Goal: Information Seeking & Learning: Learn about a topic

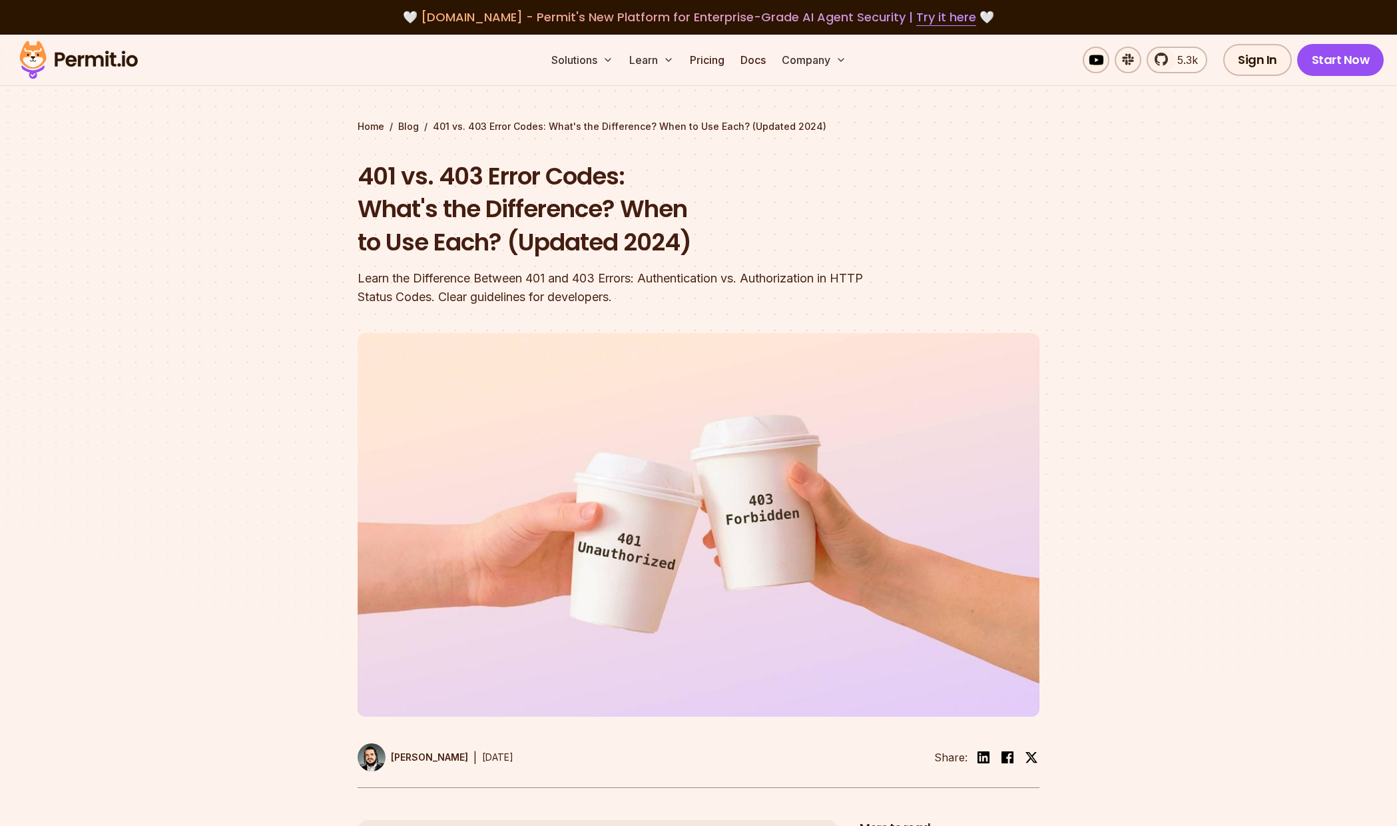
scroll to position [1834, 0]
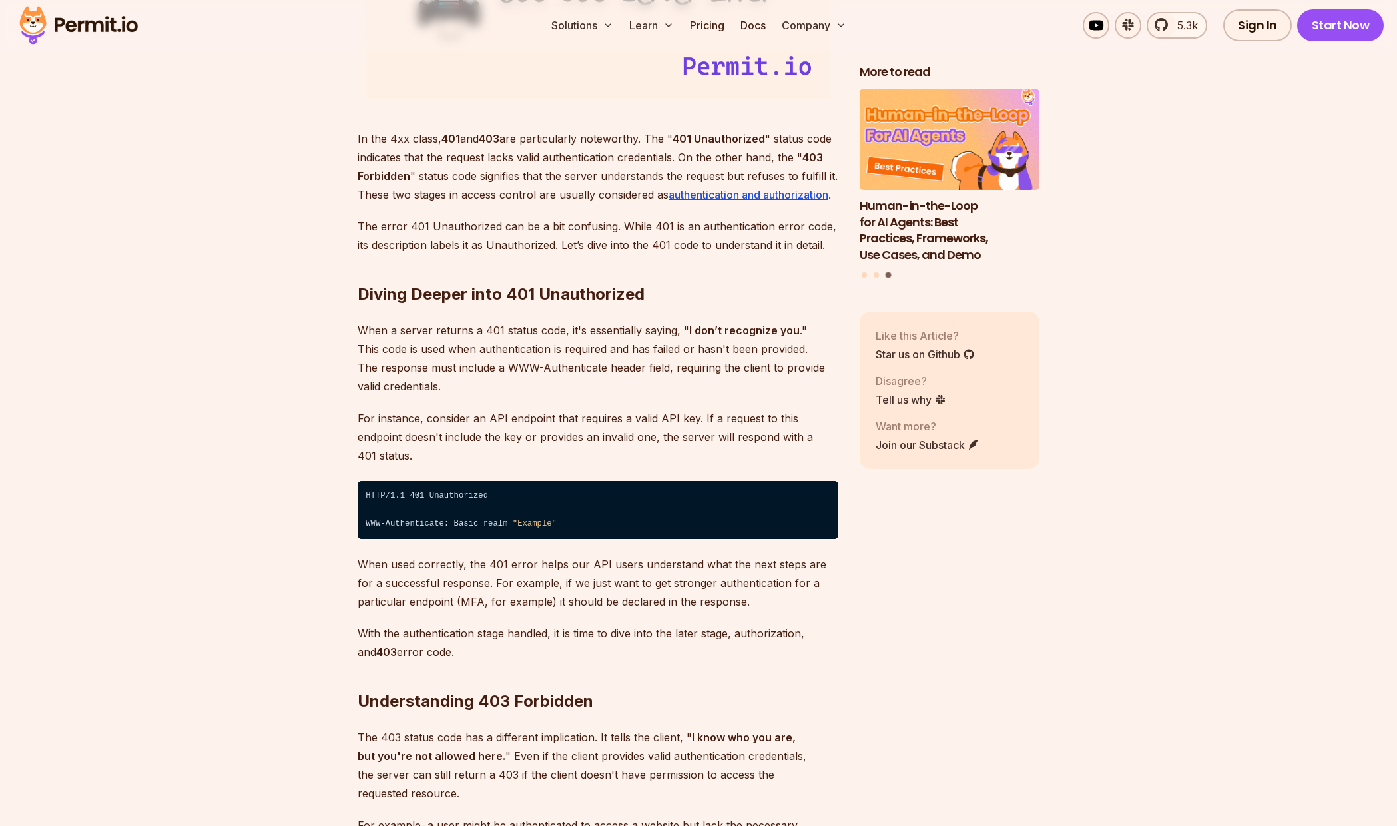
click at [401, 728] on p "The 403 status code has a different implication. It tells the client, " I know …" at bounding box center [598, 765] width 481 height 75
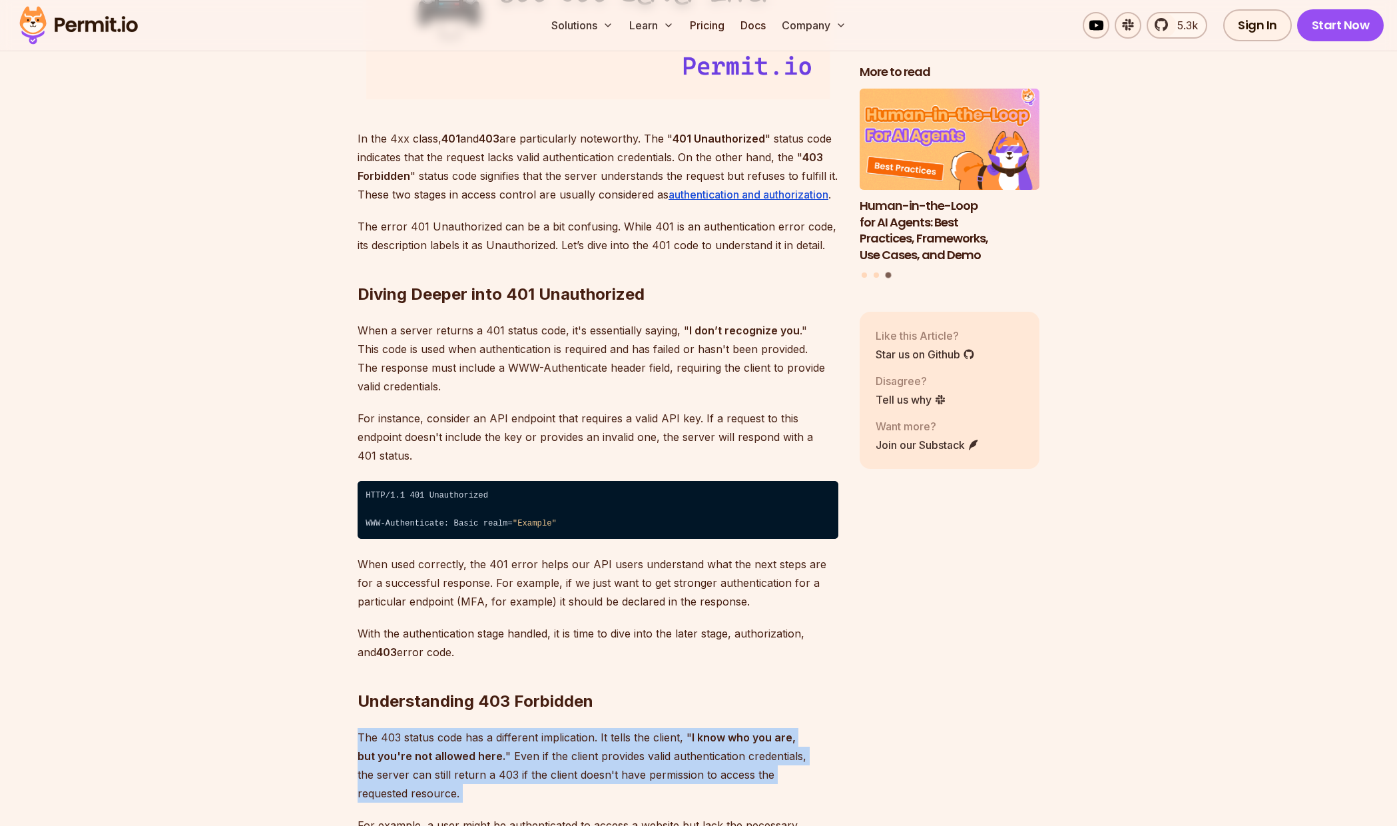
drag, startPoint x: 401, startPoint y: 728, endPoint x: 407, endPoint y: 781, distance: 52.9
click at [407, 816] on p "For example, a user might be authenticated to access a website but lack the nec…" at bounding box center [598, 834] width 481 height 37
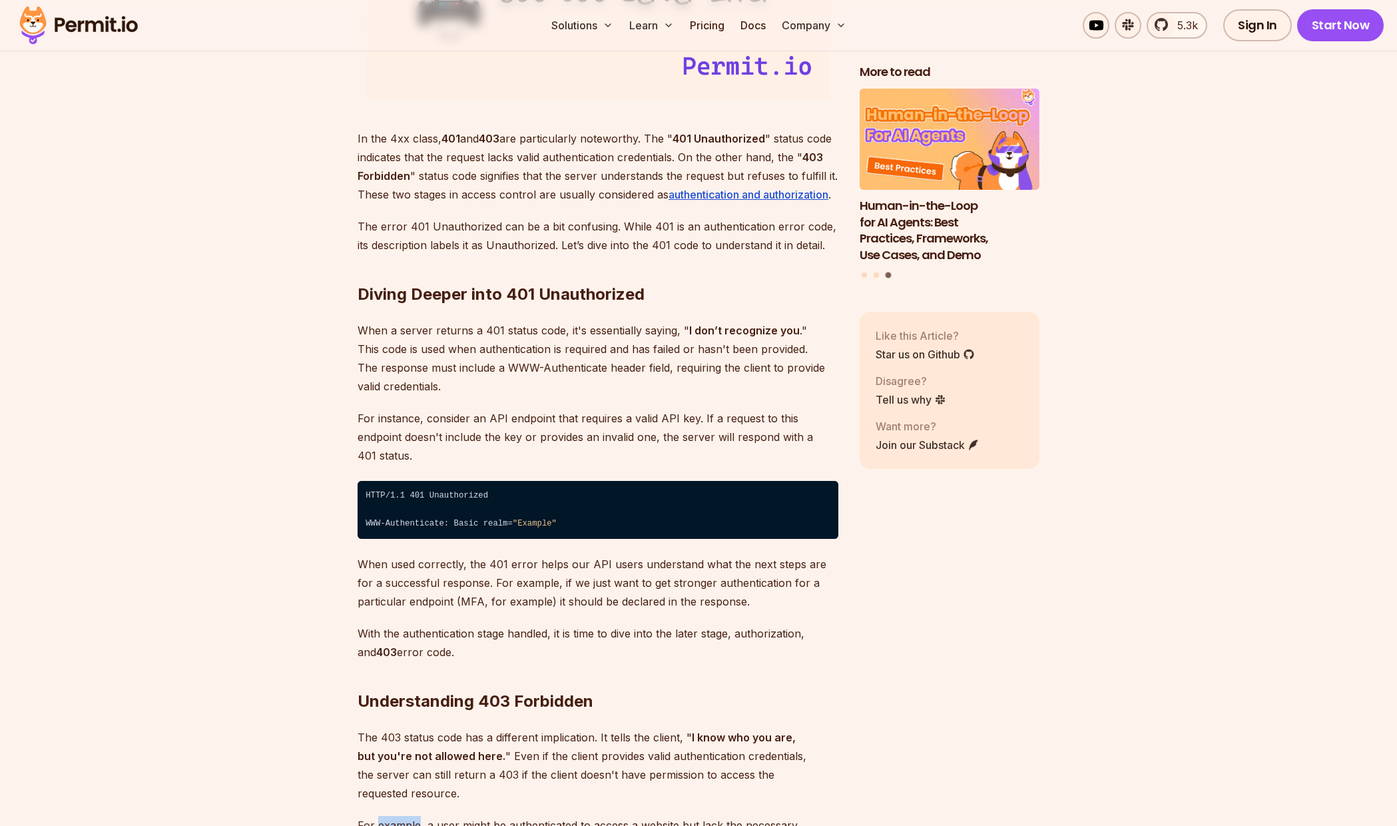
click at [407, 816] on p "For example, a user might be authenticated to access a website but lack the nec…" at bounding box center [598, 834] width 481 height 37
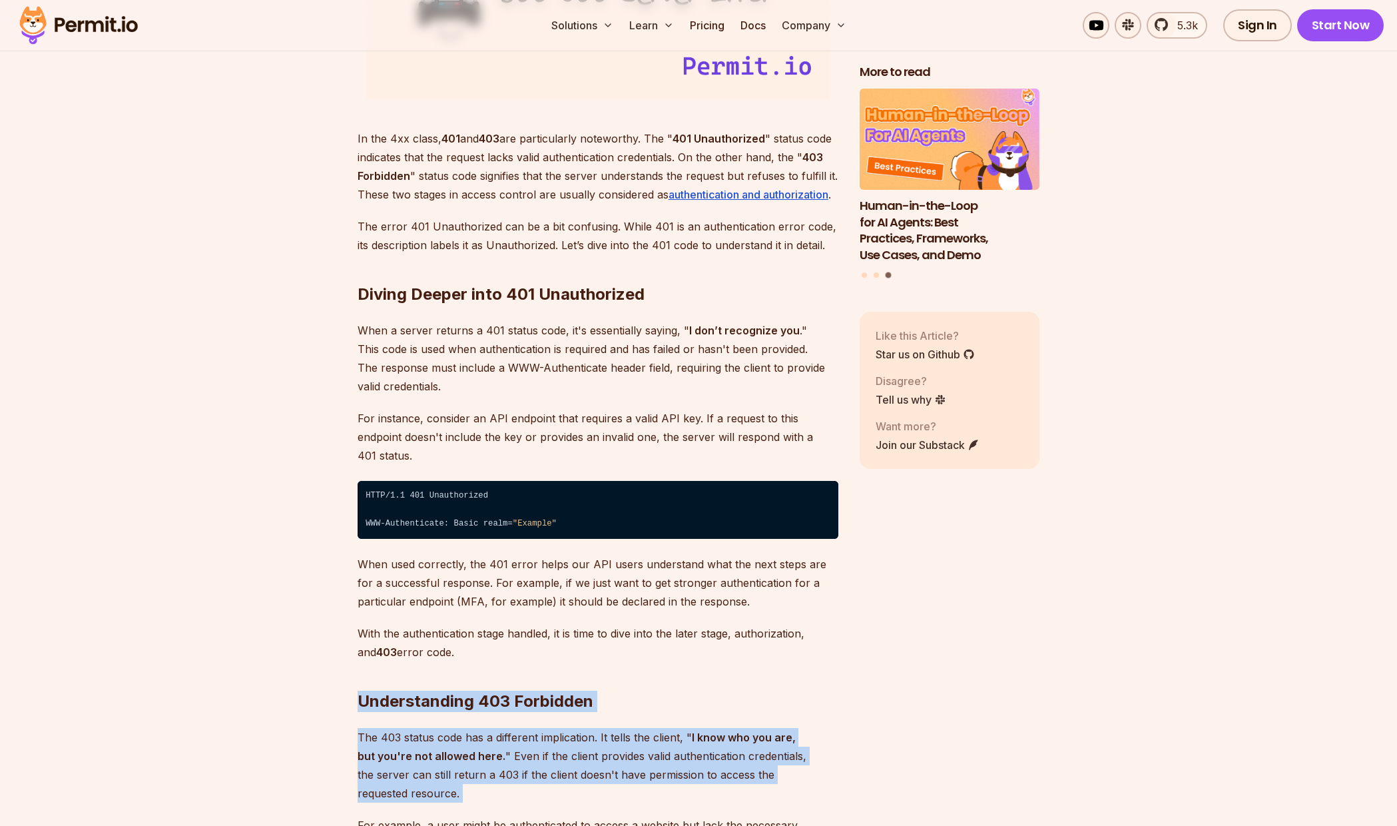
drag, startPoint x: 407, startPoint y: 781, endPoint x: 415, endPoint y: 680, distance: 101.5
click at [415, 674] on h2 "Understanding 403 Forbidden" at bounding box center [598, 674] width 481 height 75
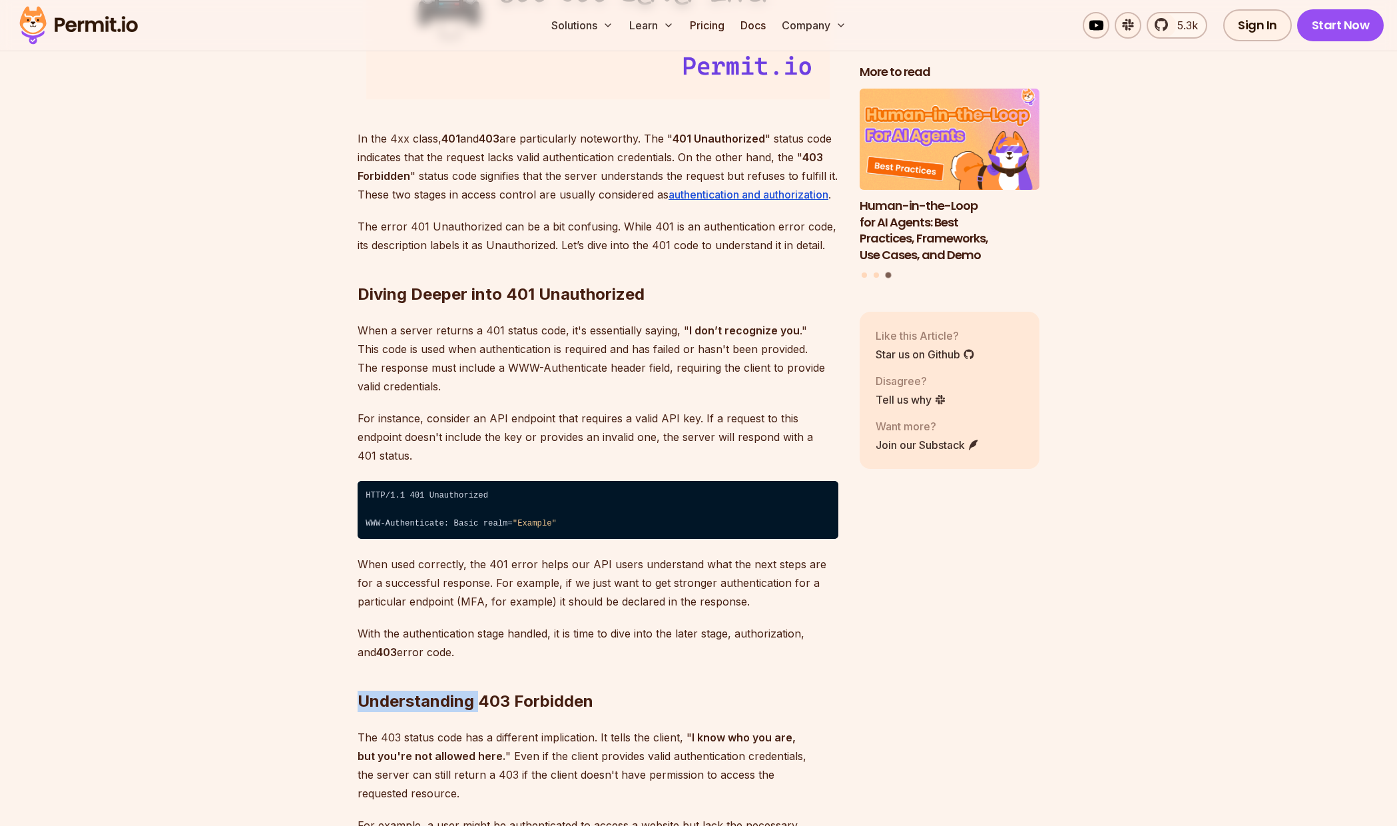
click at [415, 674] on h2 "Understanding 403 Forbidden" at bounding box center [598, 674] width 481 height 75
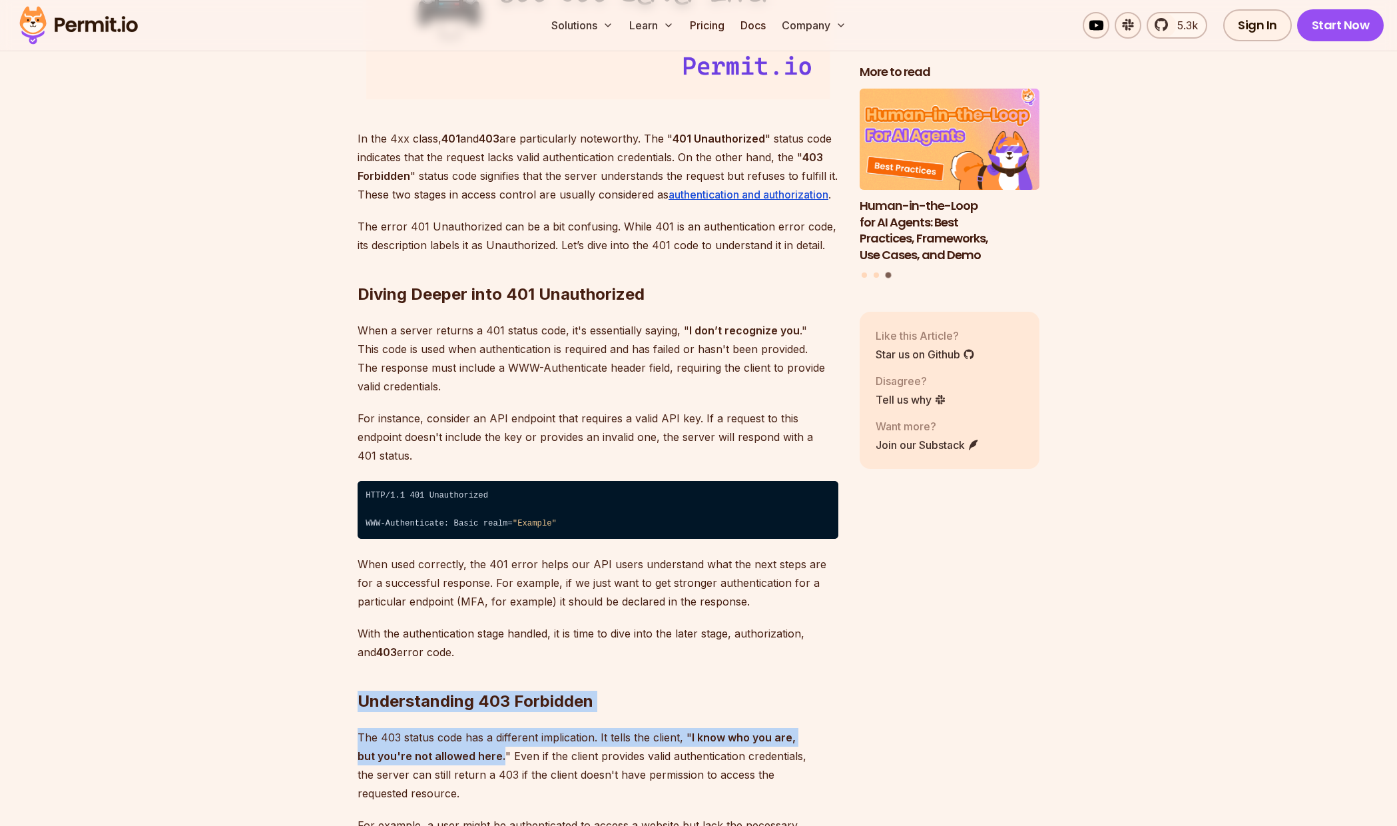
drag, startPoint x: 415, startPoint y: 674, endPoint x: 413, endPoint y: 736, distance: 62.6
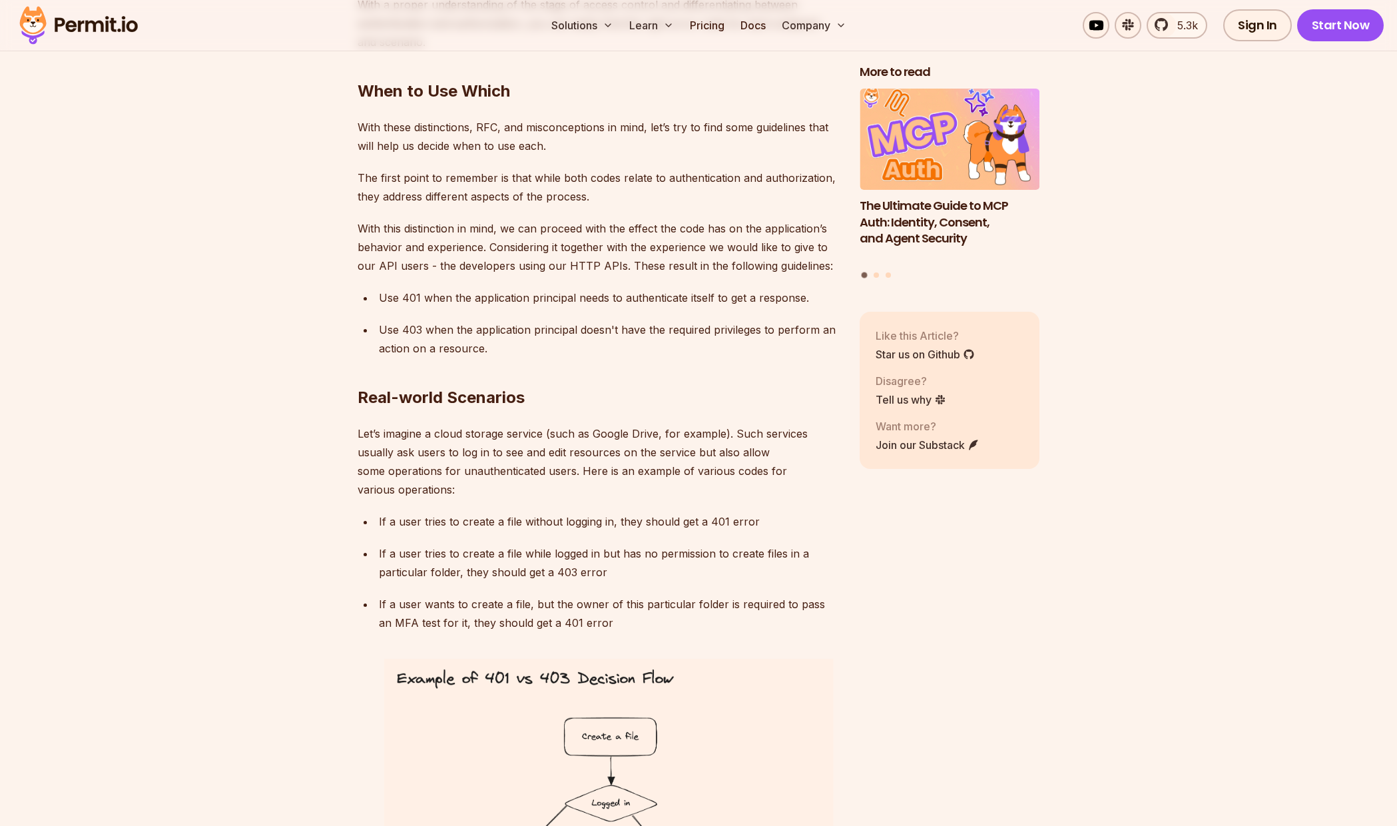
scroll to position [4414, 0]
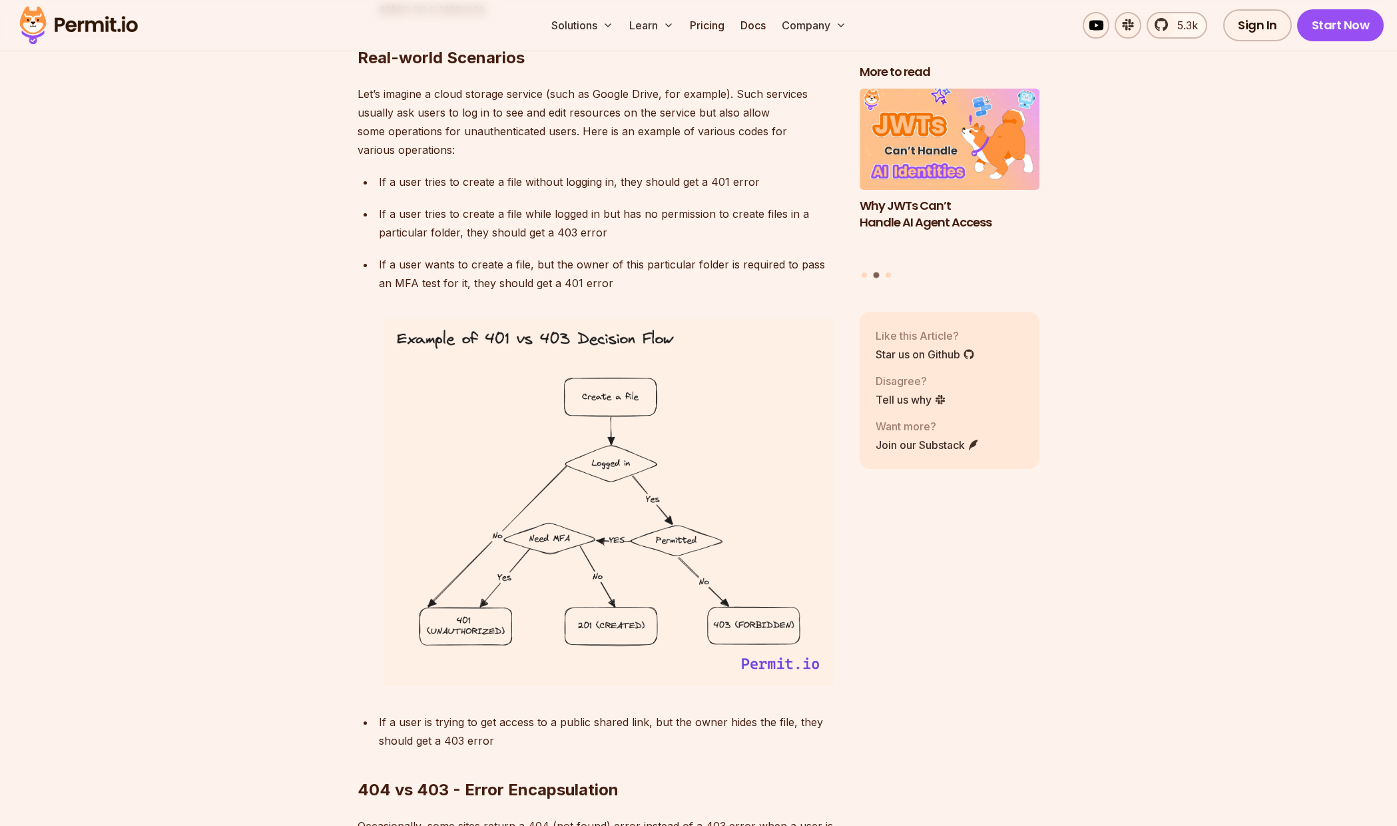
click at [433, 255] on p "If a user wants to create a file, but the owner of this particular folder is re…" at bounding box center [608, 273] width 459 height 37
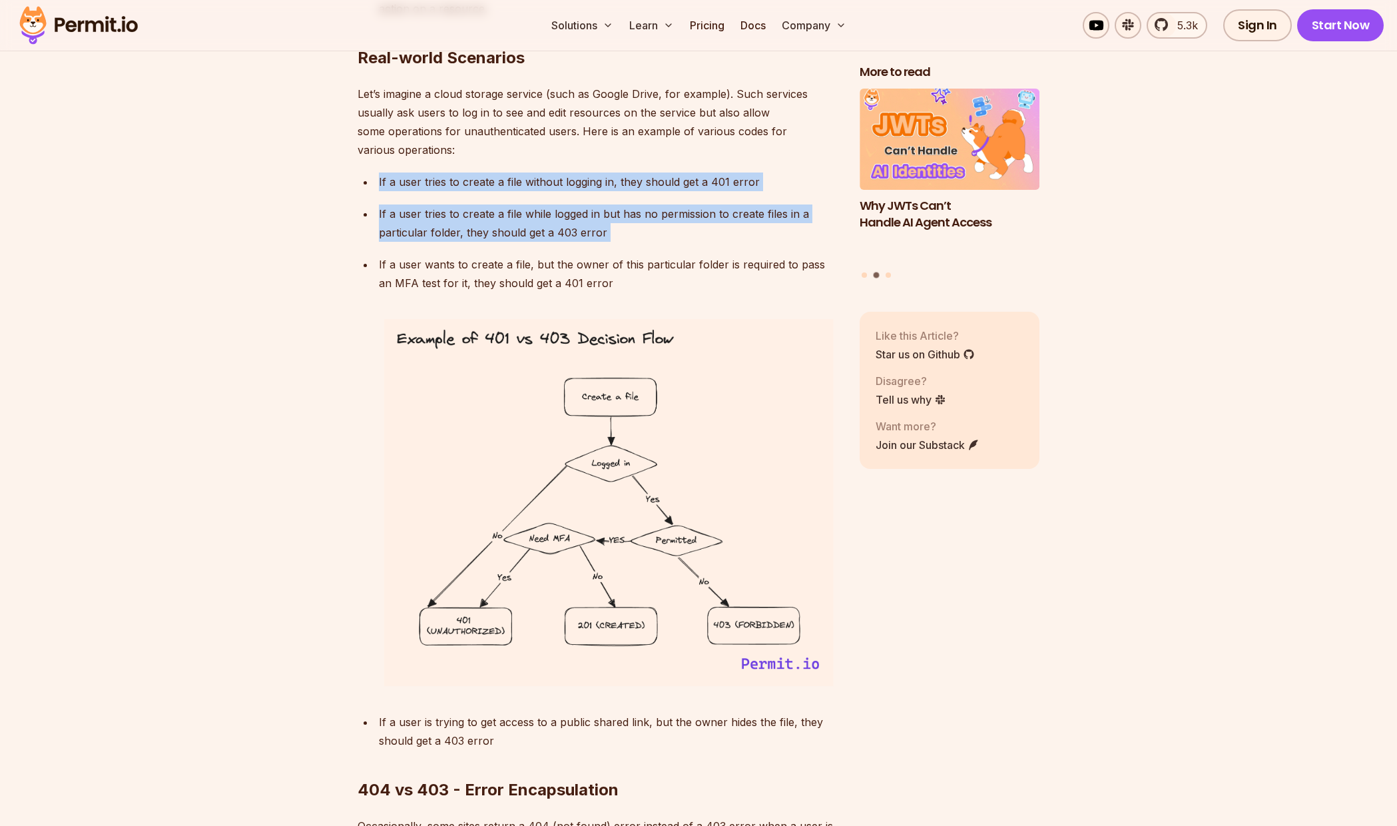
drag, startPoint x: 433, startPoint y: 238, endPoint x: 469, endPoint y: 148, distance: 96.2
click at [469, 172] on ul "If a user tries to create a file without logging in, they should get a 401 erro…" at bounding box center [598, 460] width 481 height 577
click at [469, 172] on p "If a user tries to create a file without logging in, they should get a 401 error" at bounding box center [608, 181] width 459 height 19
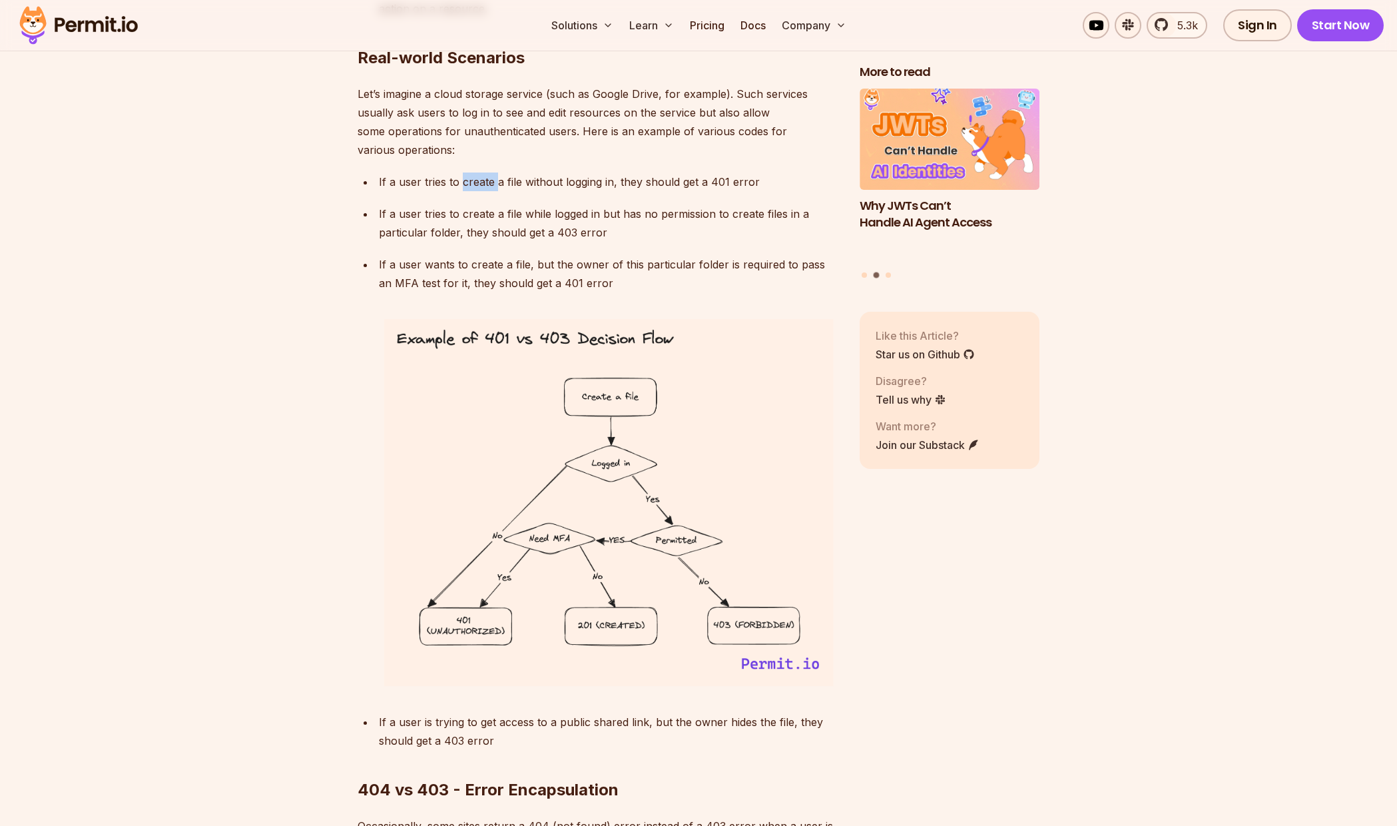
click at [469, 172] on p "If a user tries to create a file without logging in, they should get a 401 error" at bounding box center [608, 181] width 459 height 19
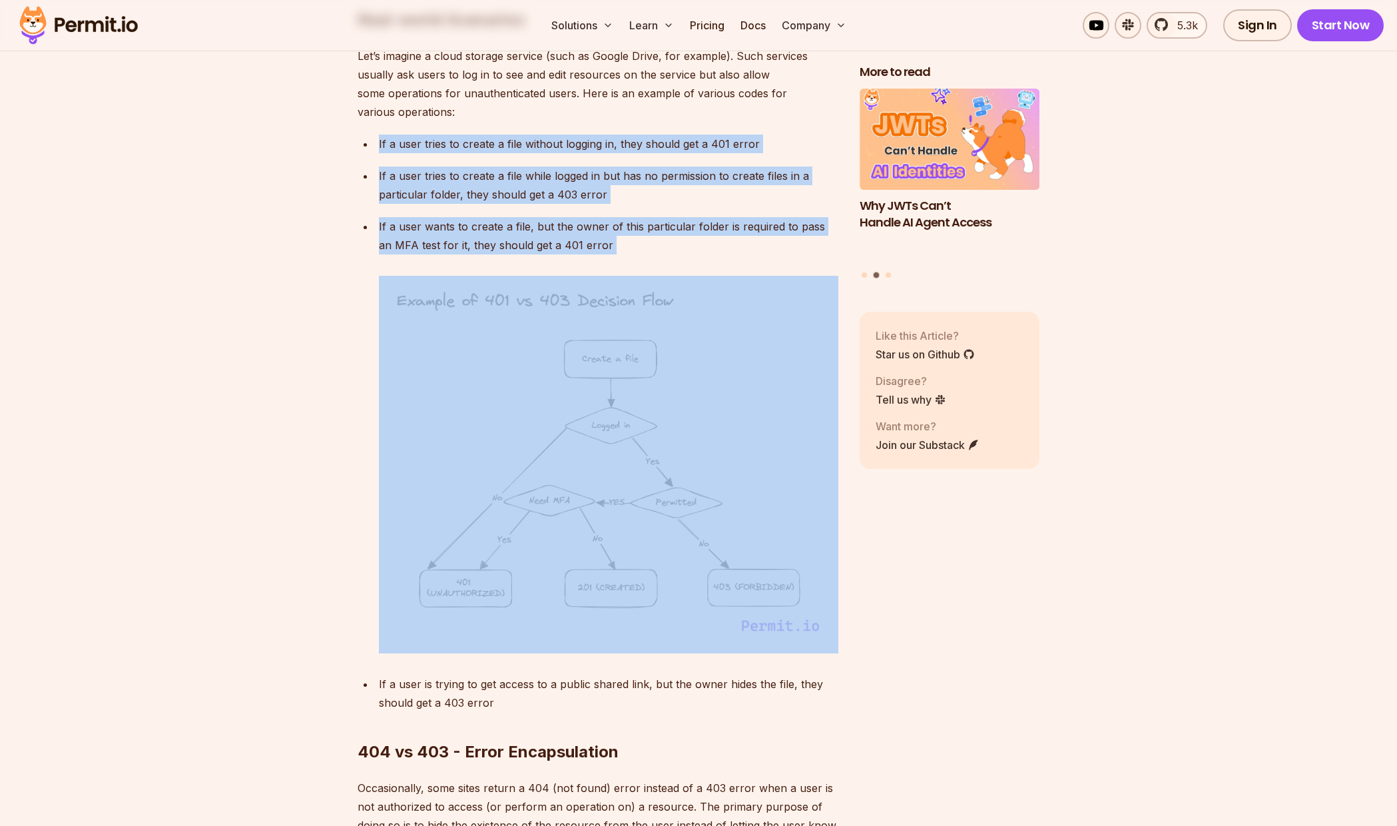
scroll to position [4686, 0]
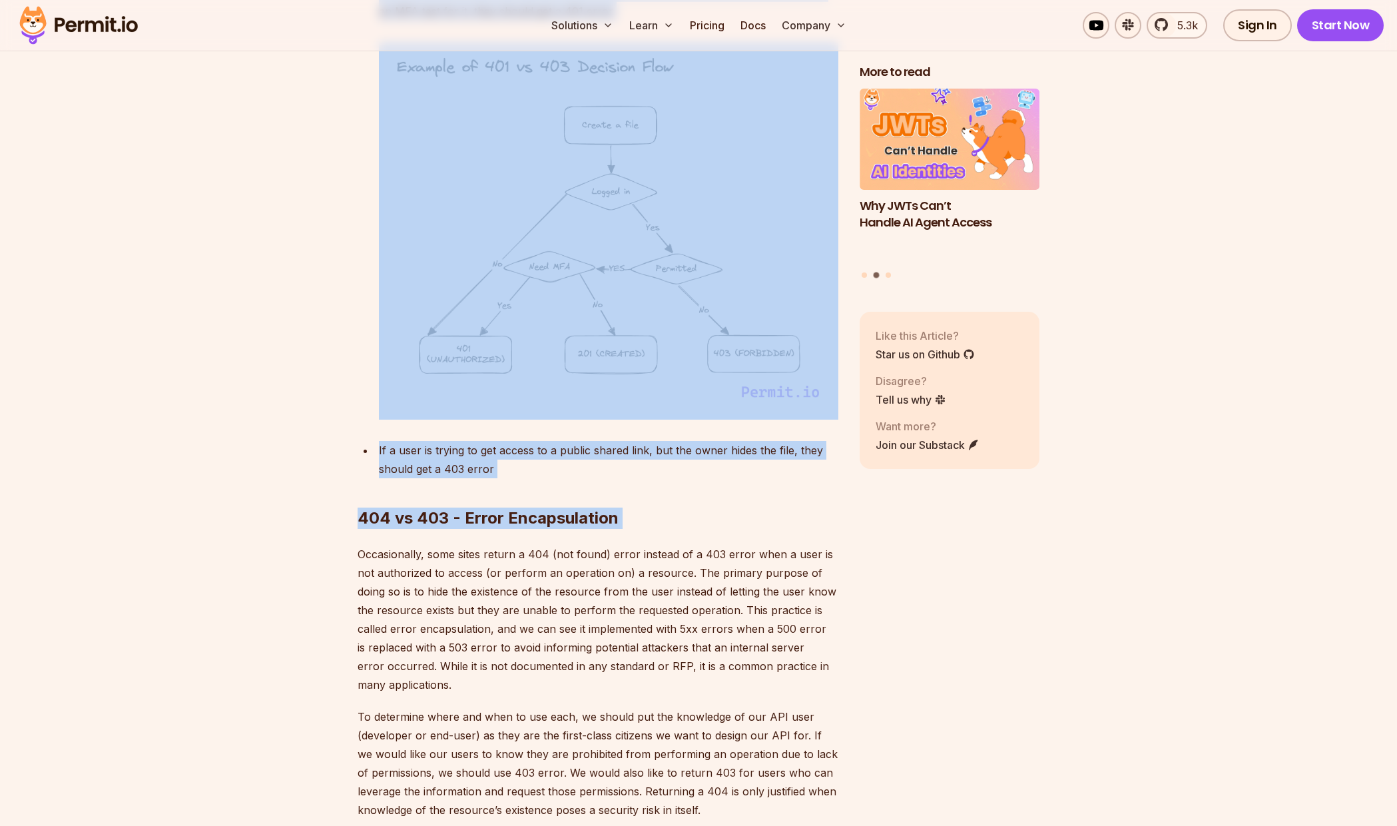
drag, startPoint x: 469, startPoint y: 148, endPoint x: 501, endPoint y: 509, distance: 361.7
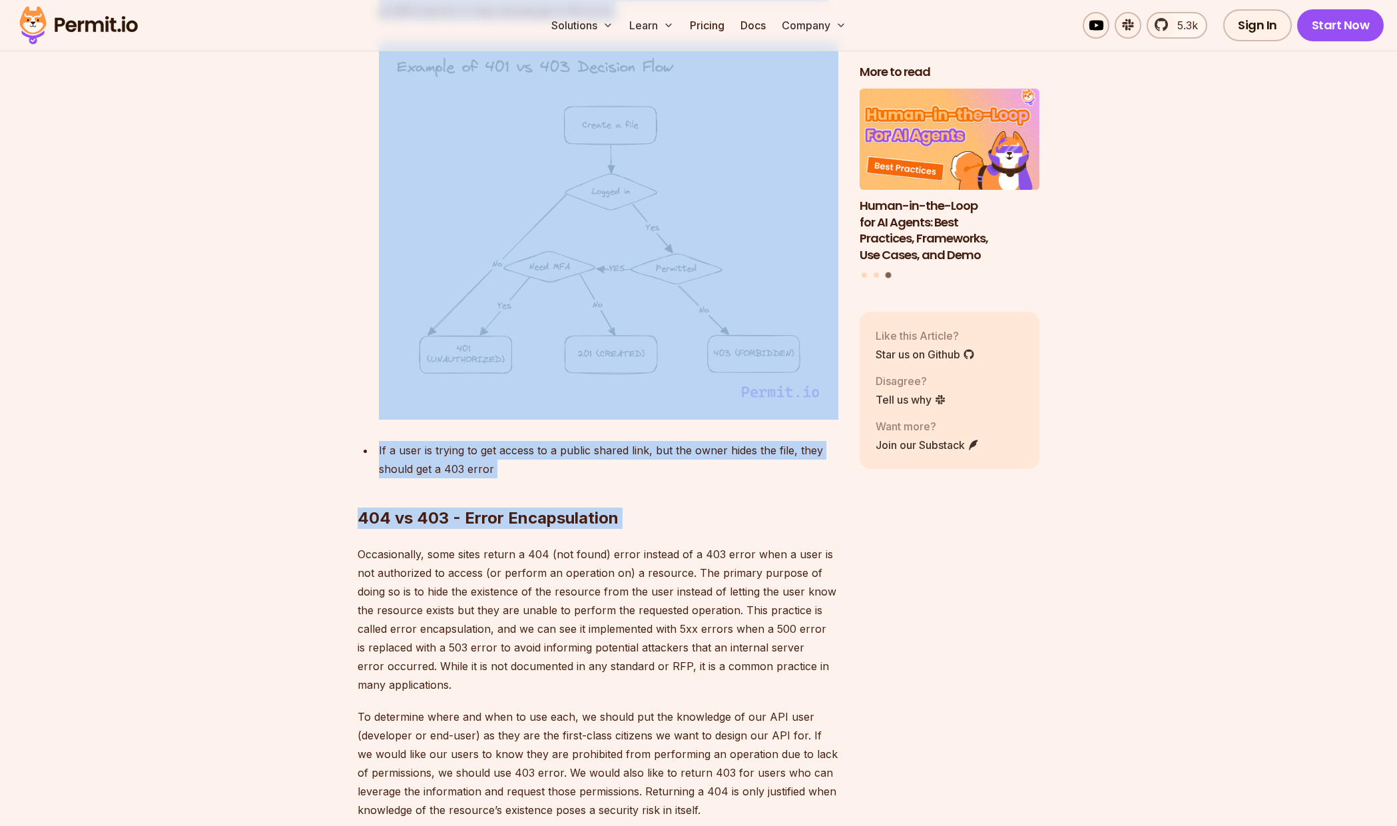
click at [503, 545] on p "Occasionally, some sites return a 404 (not found) error instead of a 403 error …" at bounding box center [598, 619] width 481 height 149
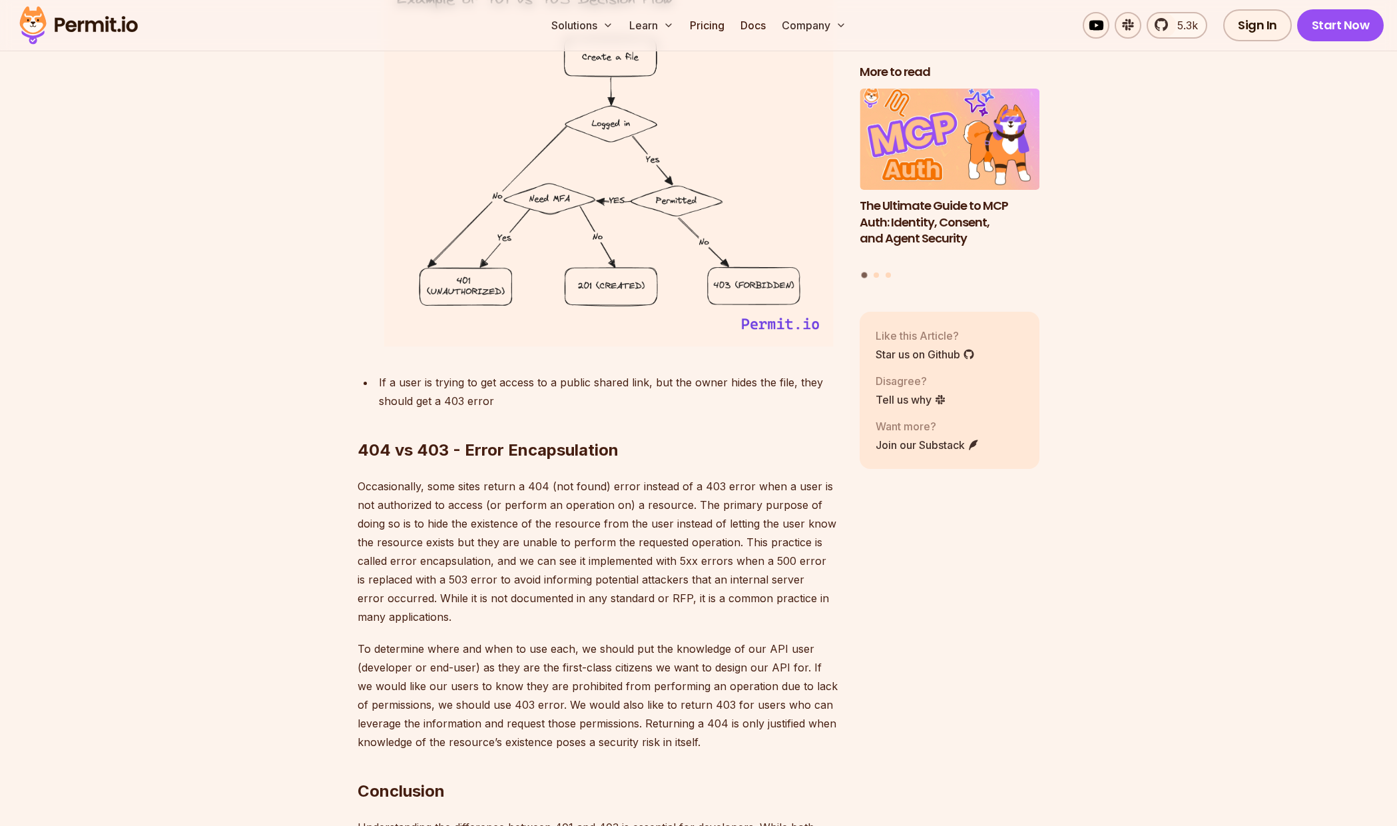
scroll to position [4958, 0]
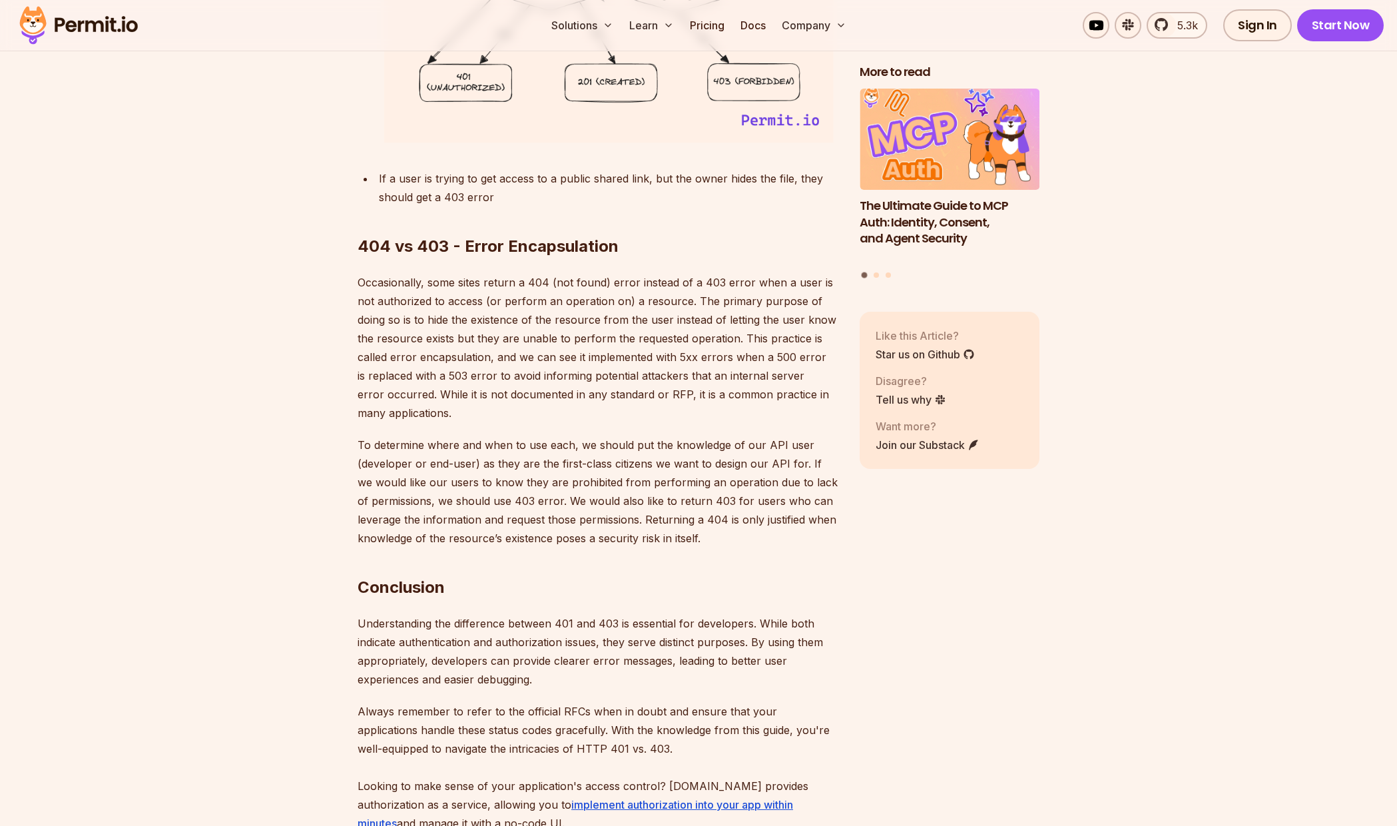
click at [370, 614] on p "Understanding the difference between 401 and 403 is essential for developers. W…" at bounding box center [598, 651] width 481 height 75
drag, startPoint x: 370, startPoint y: 578, endPoint x: 655, endPoint y: 587, distance: 285.1
click at [655, 614] on p "Understanding the difference between 401 and 403 is essential for developers. W…" at bounding box center [598, 651] width 481 height 75
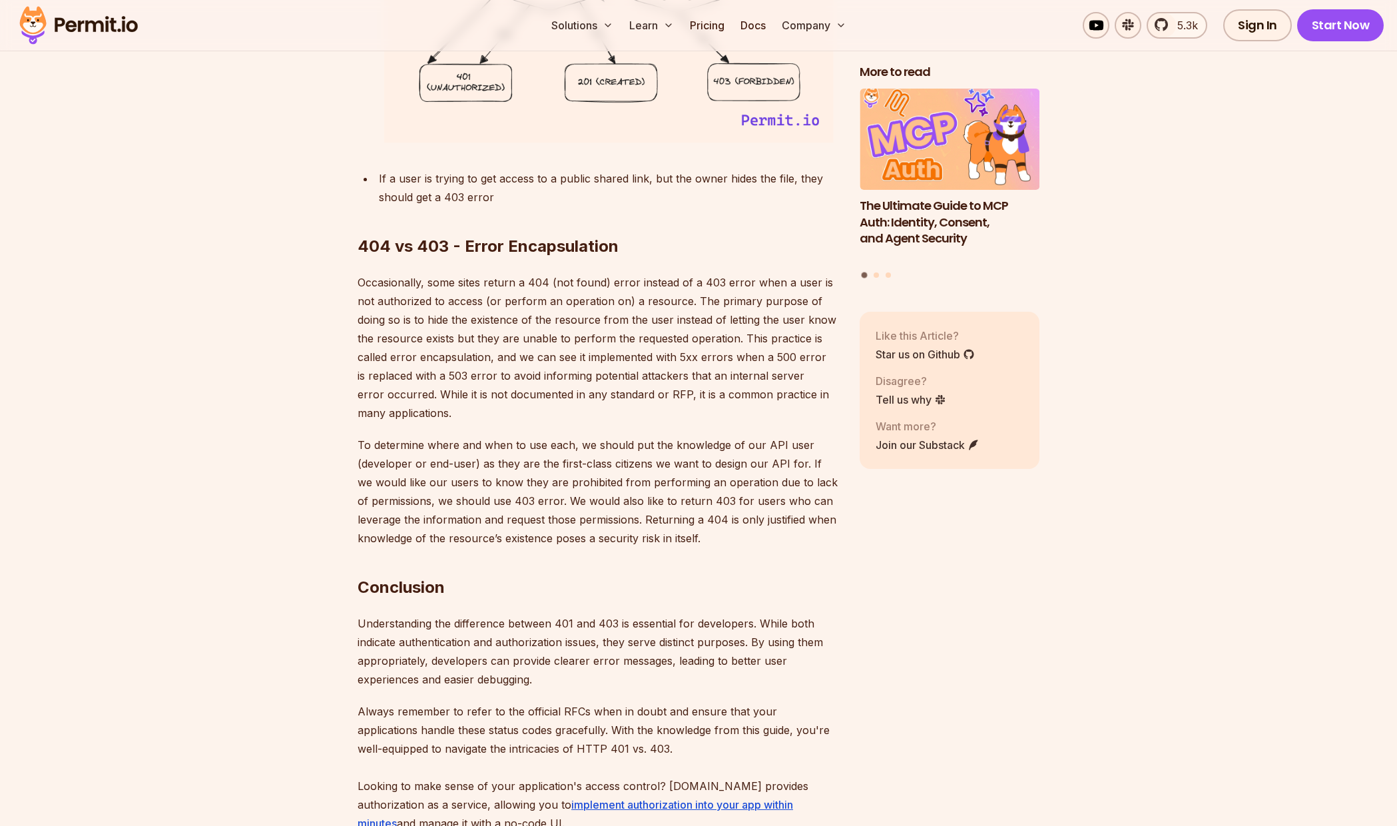
drag, startPoint x: 655, startPoint y: 587, endPoint x: 635, endPoint y: 647, distance: 63.2
click at [635, 647] on p "Understanding the difference between 401 and 403 is essential for developers. W…" at bounding box center [598, 651] width 481 height 75
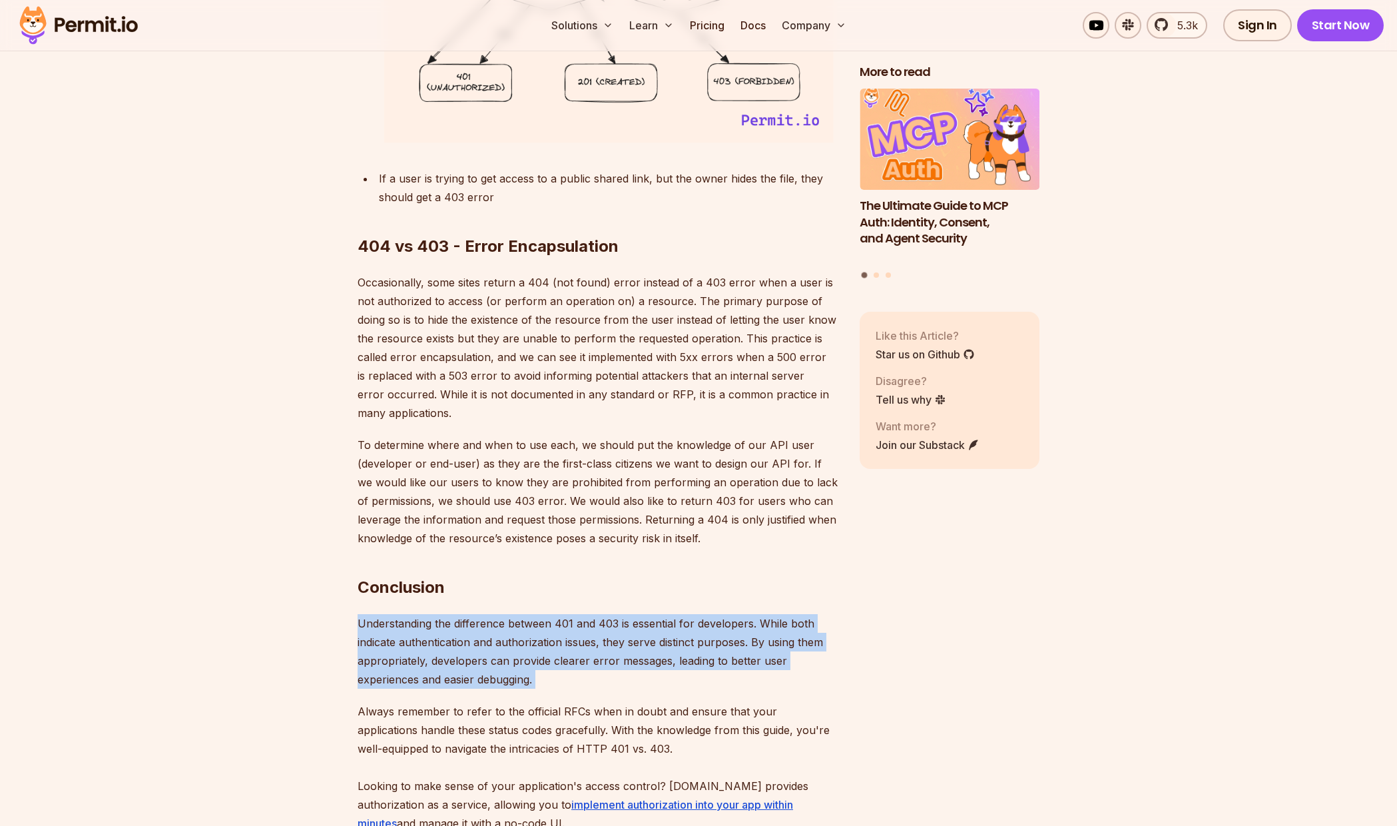
drag, startPoint x: 635, startPoint y: 647, endPoint x: 627, endPoint y: 692, distance: 45.4
click at [627, 702] on p "Always remember to refer to the official RFCs when in doubt and ensure that you…" at bounding box center [598, 786] width 481 height 168
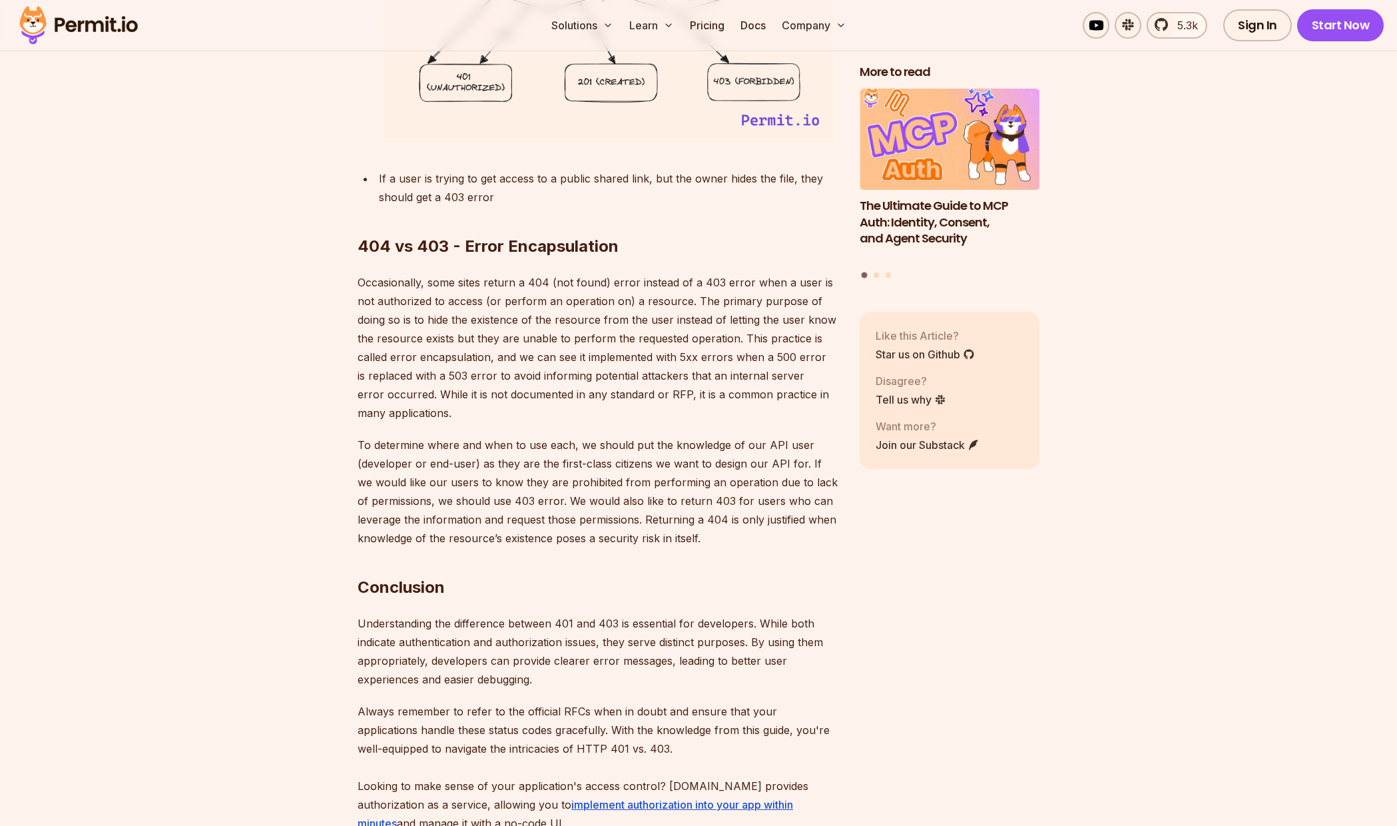
click at [623, 702] on p "Always remember to refer to the official RFCs when in doubt and ensure that you…" at bounding box center [598, 786] width 481 height 168
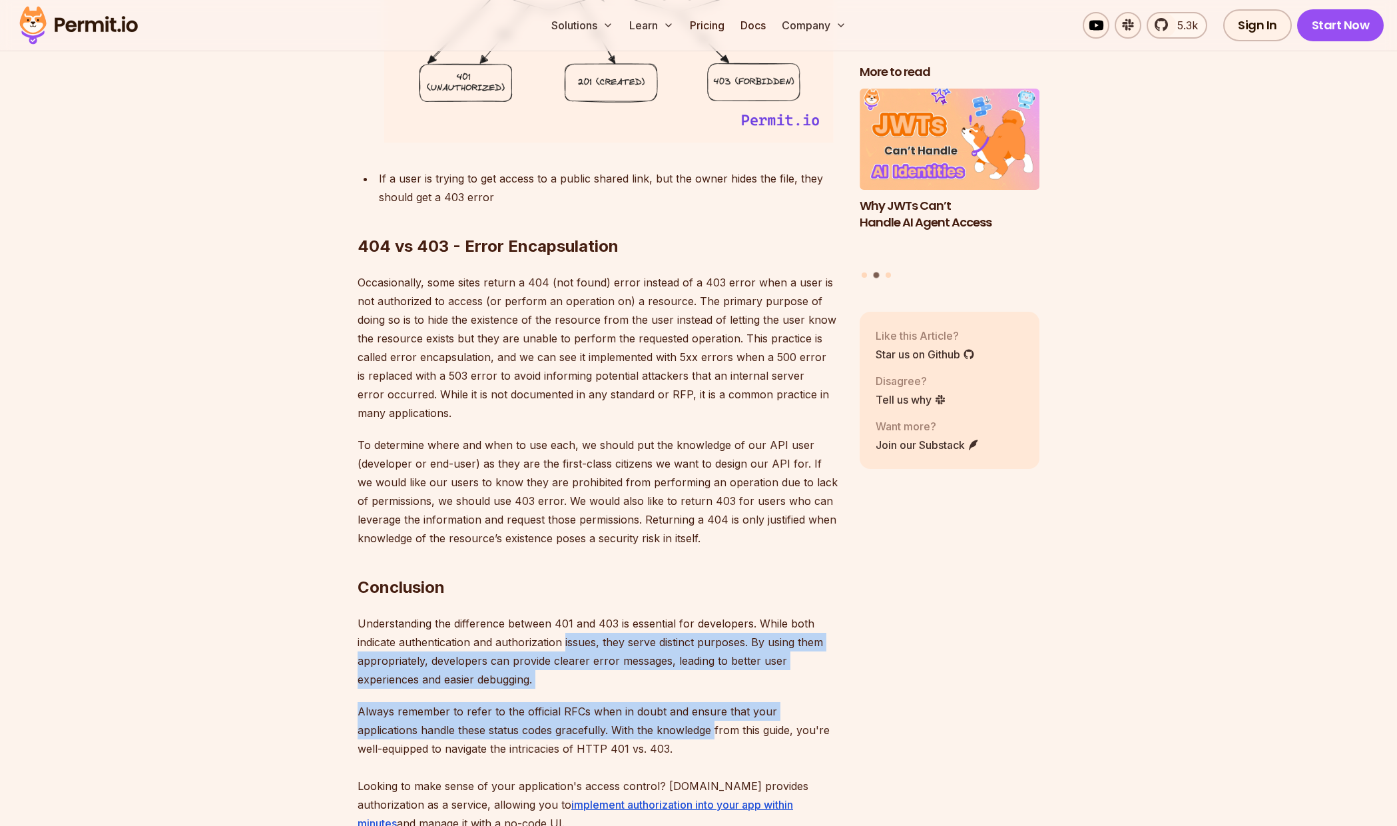
drag, startPoint x: 621, startPoint y: 691, endPoint x: 582, endPoint y: 601, distance: 98.4
click at [582, 614] on p "Understanding the difference between 401 and 403 is essential for developers. W…" at bounding box center [598, 651] width 481 height 75
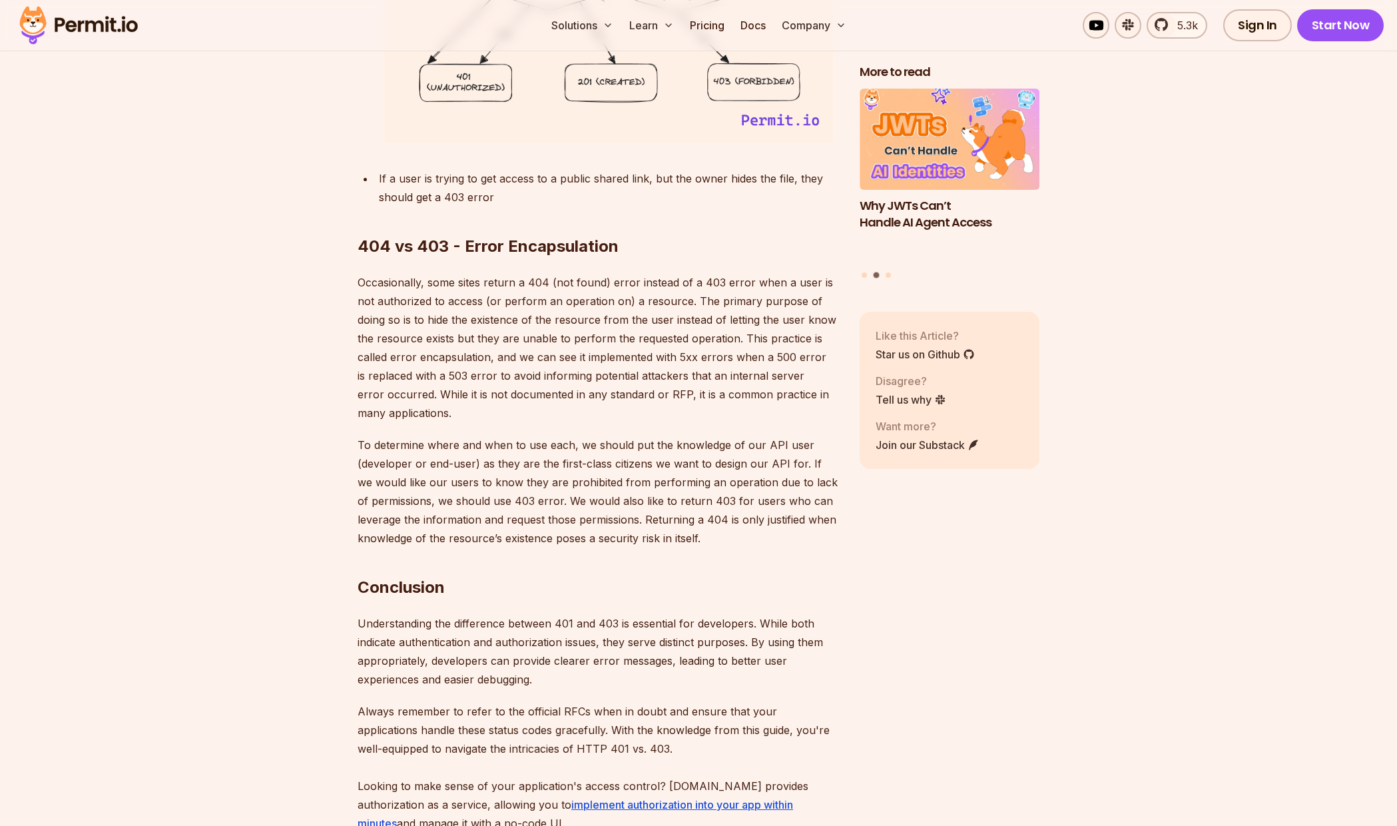
scroll to position [5229, 0]
